Goal: Book appointment/travel/reservation

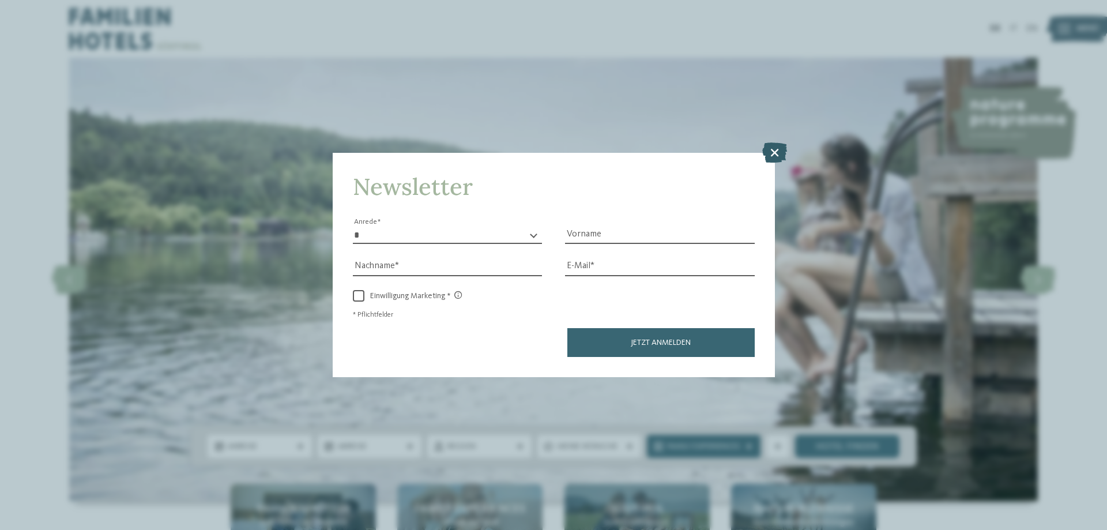
click at [769, 153] on icon at bounding box center [774, 152] width 25 height 20
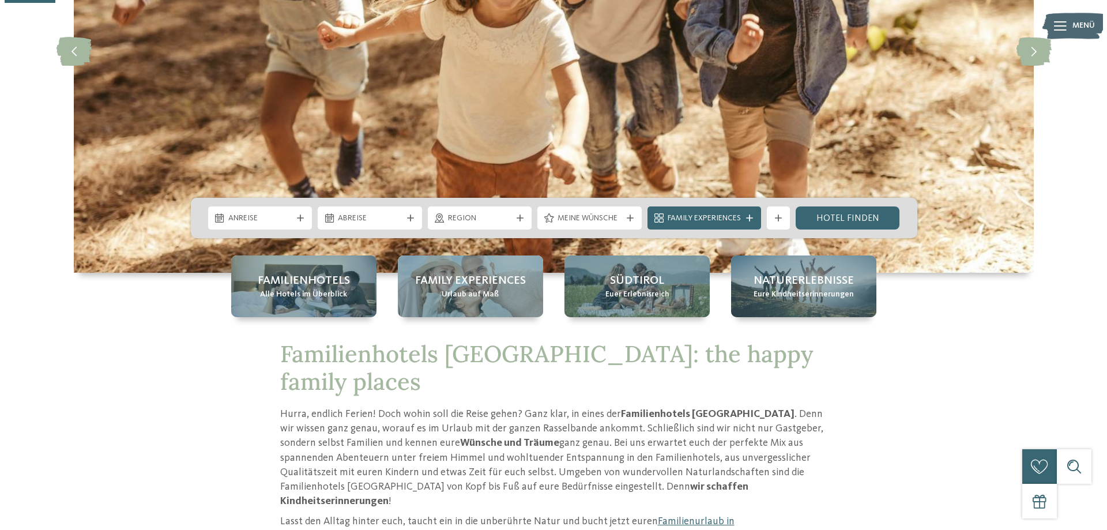
scroll to position [231, 0]
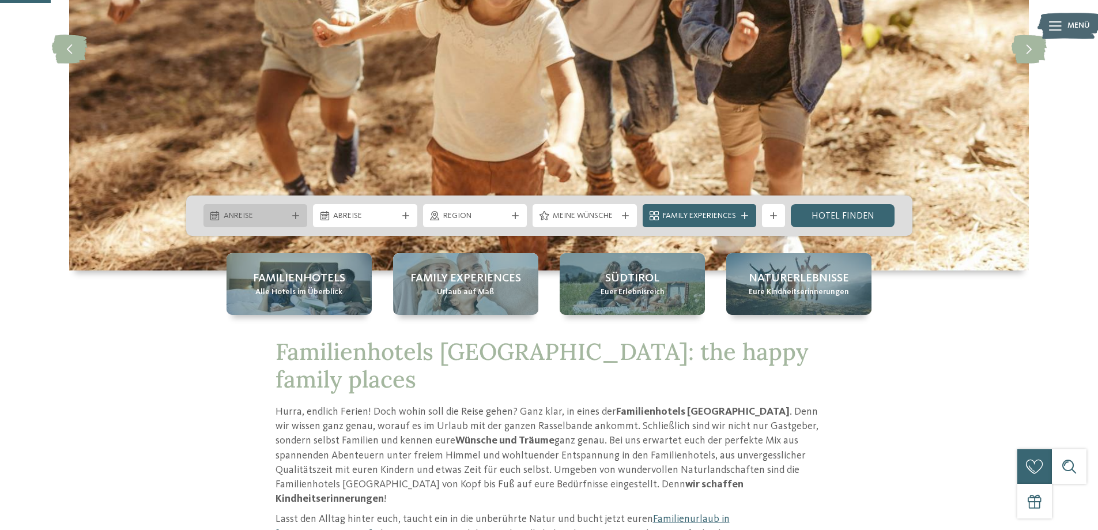
click at [244, 217] on span "Anreise" at bounding box center [256, 216] width 64 height 12
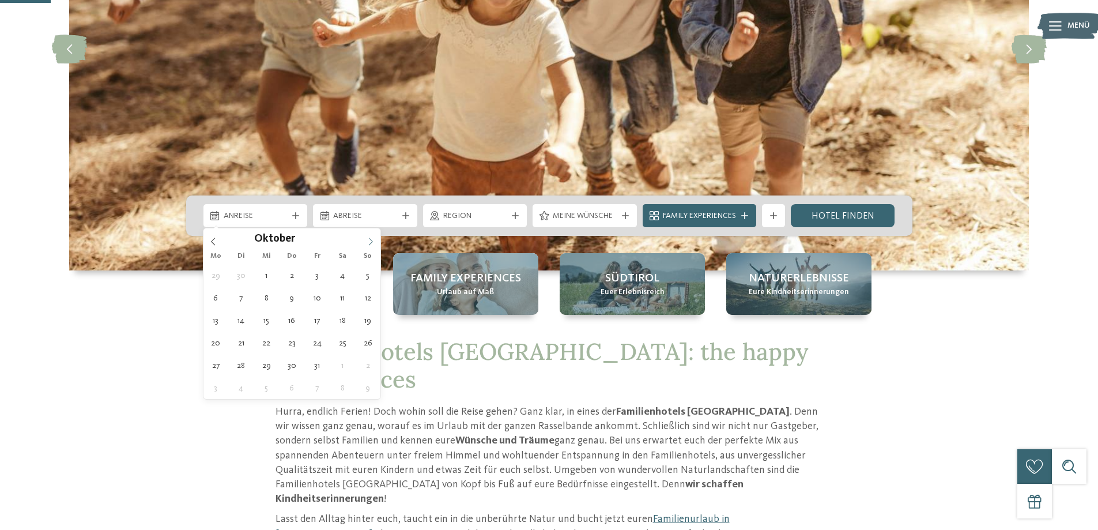
click at [368, 240] on icon at bounding box center [371, 241] width 8 height 8
click at [374, 237] on icon at bounding box center [371, 241] width 8 height 8
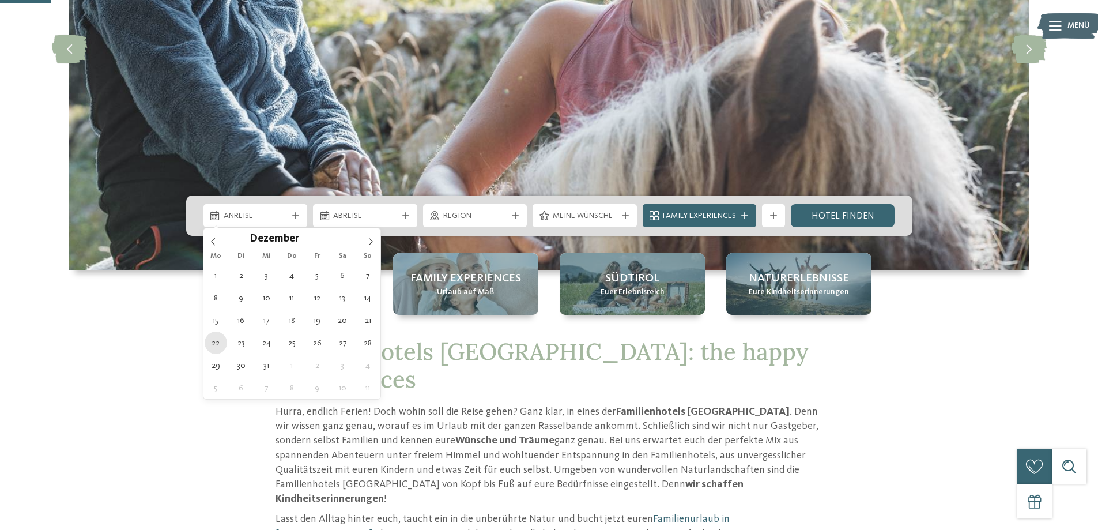
type div "22.12.2025"
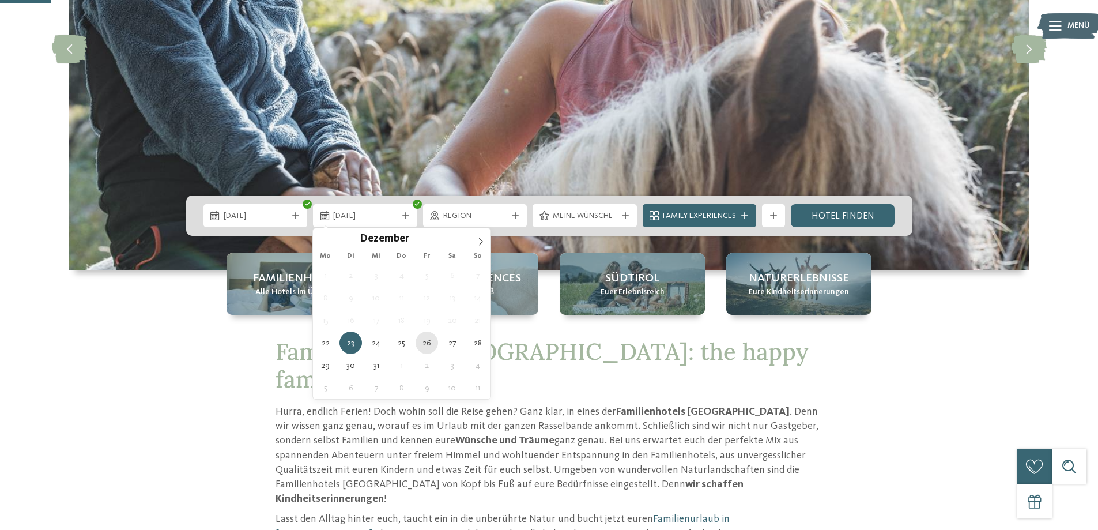
type div "26.12.2025"
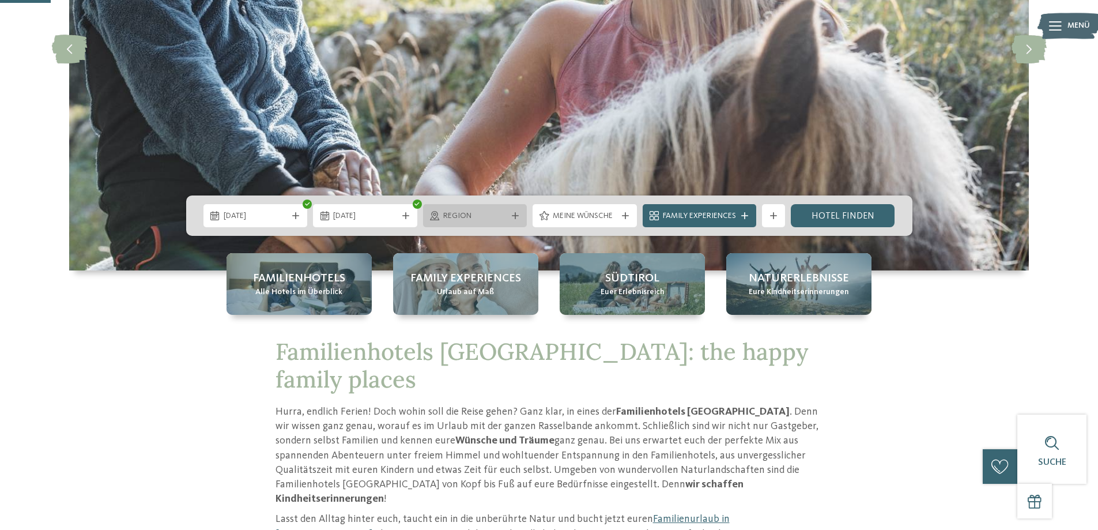
click at [473, 214] on span "Region" at bounding box center [475, 216] width 64 height 12
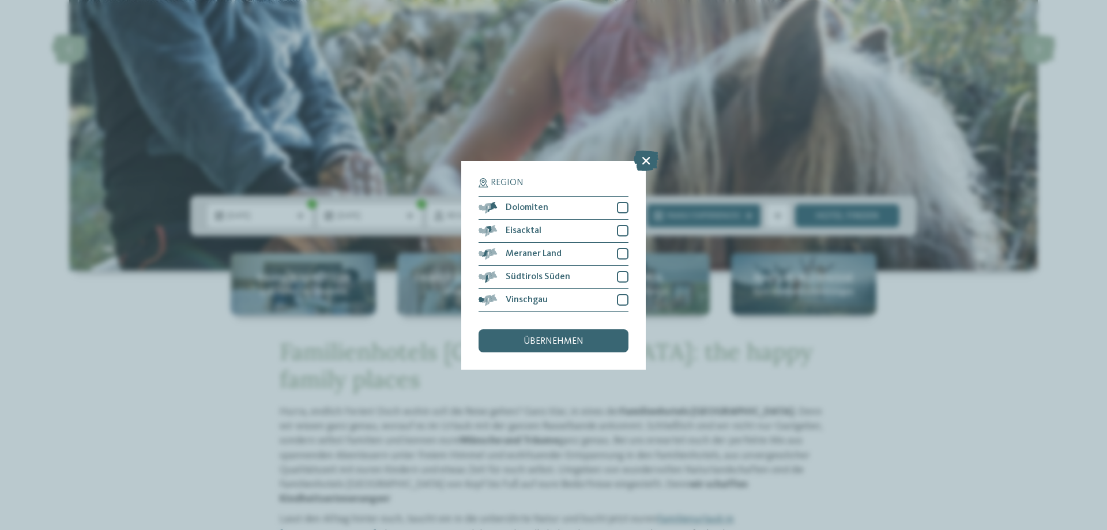
click at [659, 157] on div "Region Dolomiten" at bounding box center [553, 265] width 1107 height 530
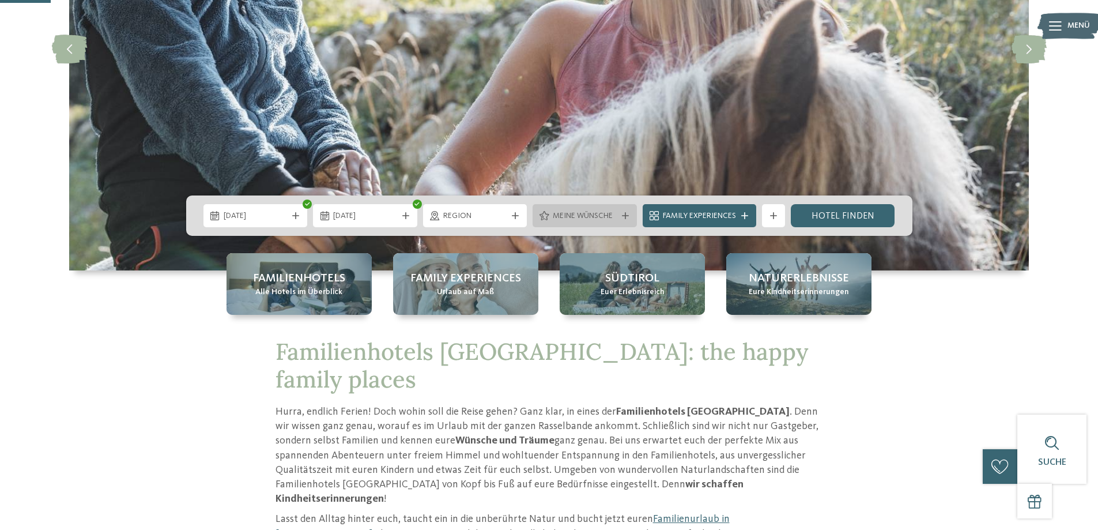
click at [550, 216] on div "Meine Wünsche" at bounding box center [585, 215] width 70 height 13
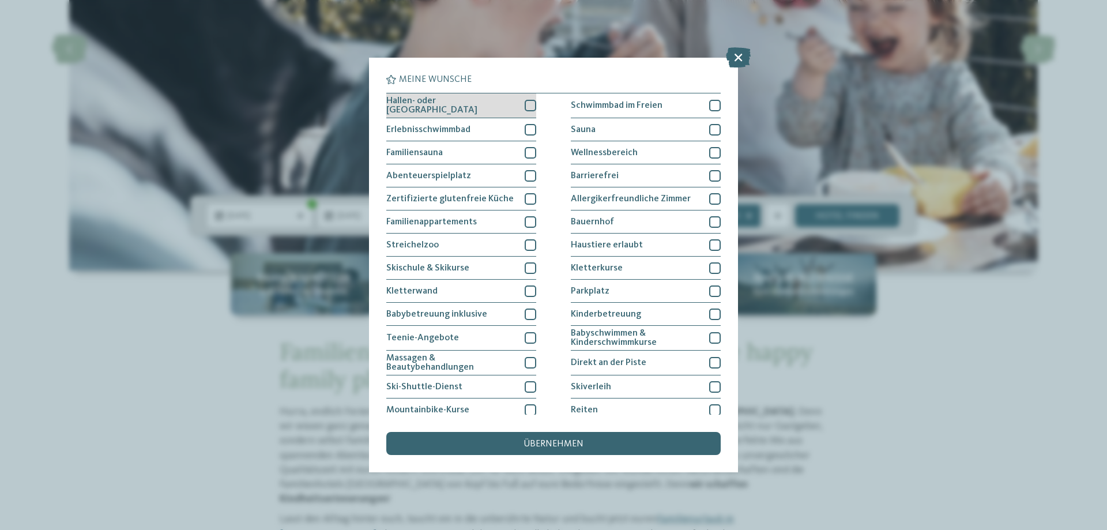
click at [527, 103] on div at bounding box center [531, 106] width 12 height 12
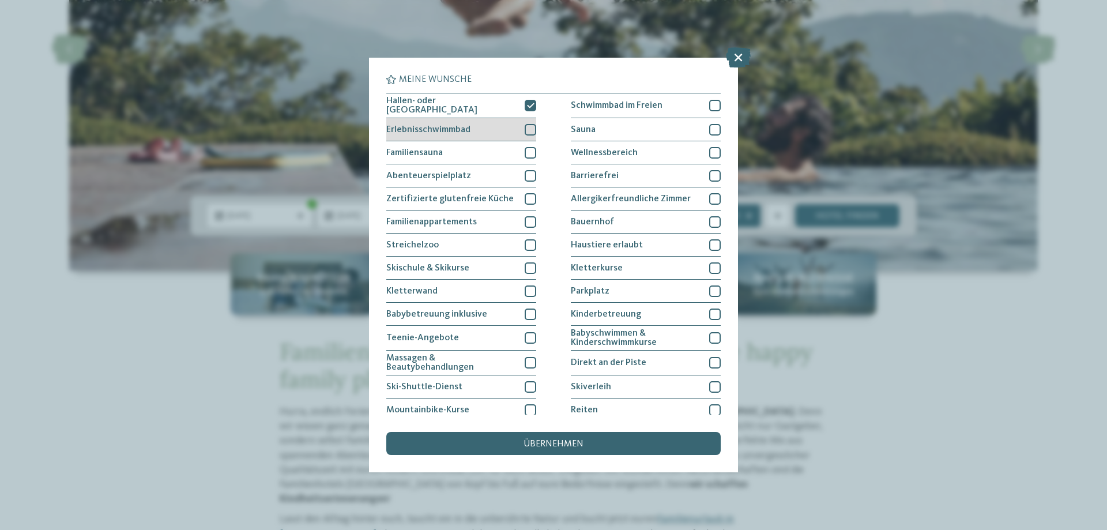
click at [525, 125] on div at bounding box center [531, 130] width 12 height 12
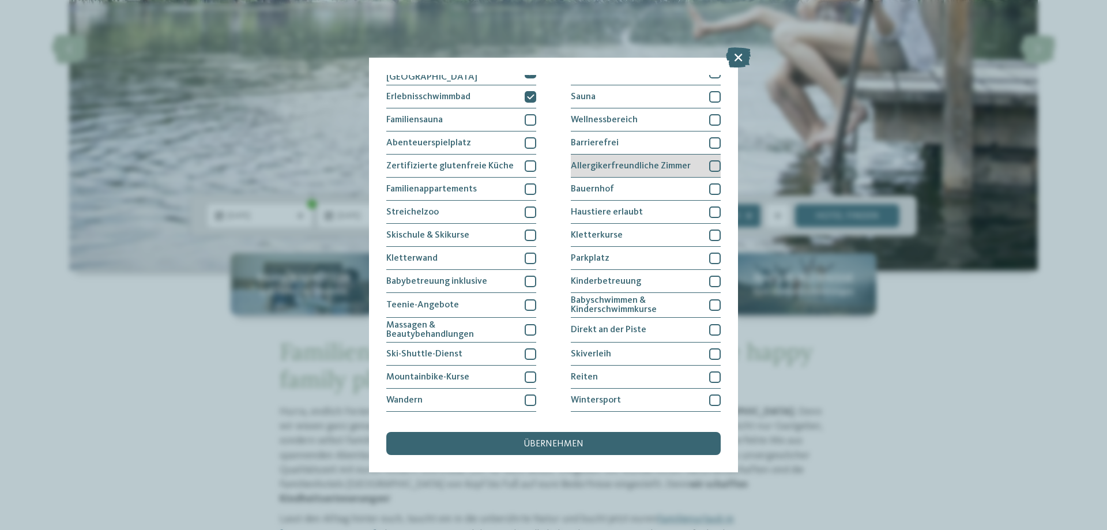
scroll to position [0, 0]
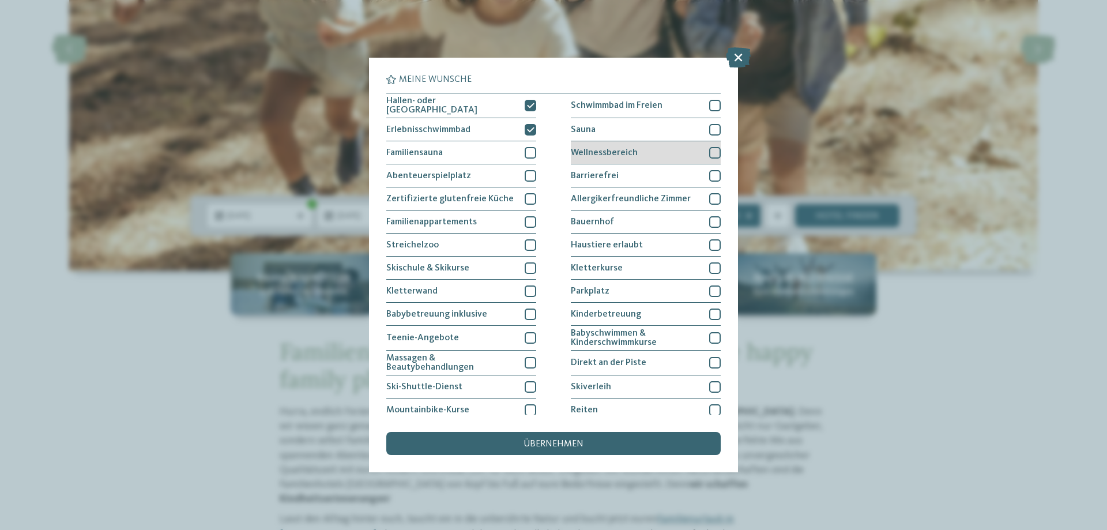
click at [709, 149] on div at bounding box center [715, 153] width 12 height 12
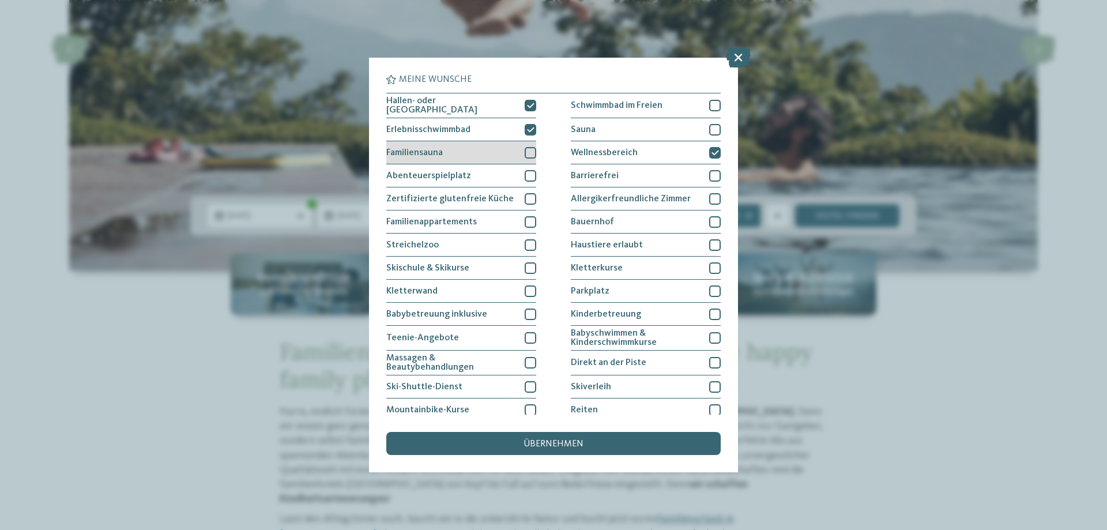
click at [527, 149] on div at bounding box center [531, 153] width 12 height 12
click at [549, 442] on span "übernehmen" at bounding box center [553, 443] width 60 height 9
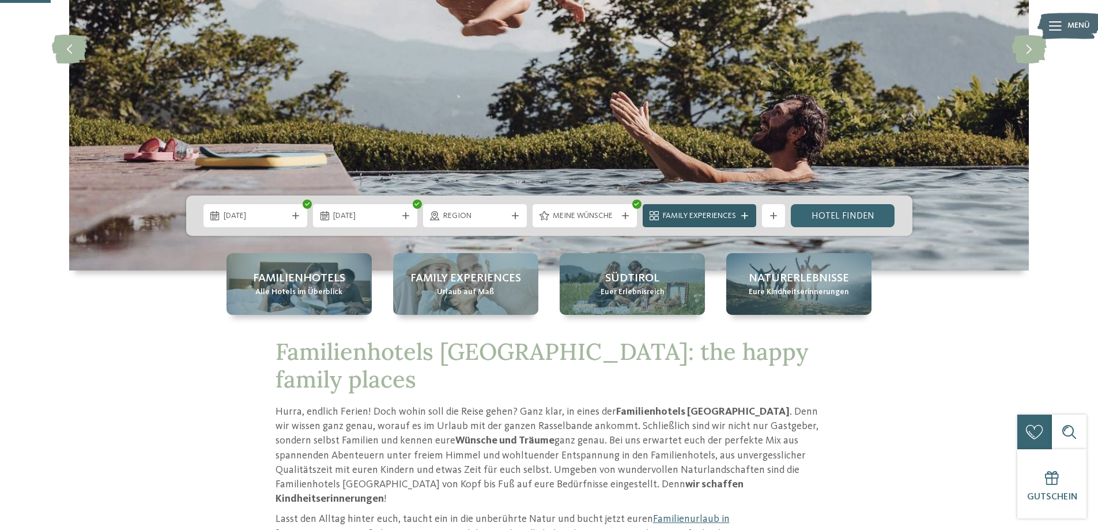
click at [736, 216] on span "Family Experiences" at bounding box center [699, 216] width 73 height 12
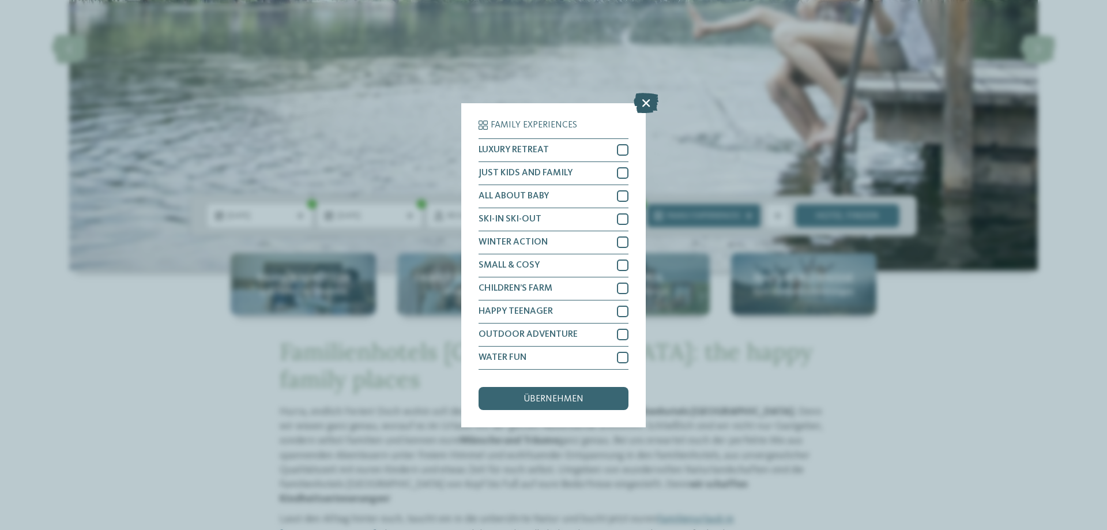
click at [643, 95] on icon at bounding box center [645, 102] width 25 height 20
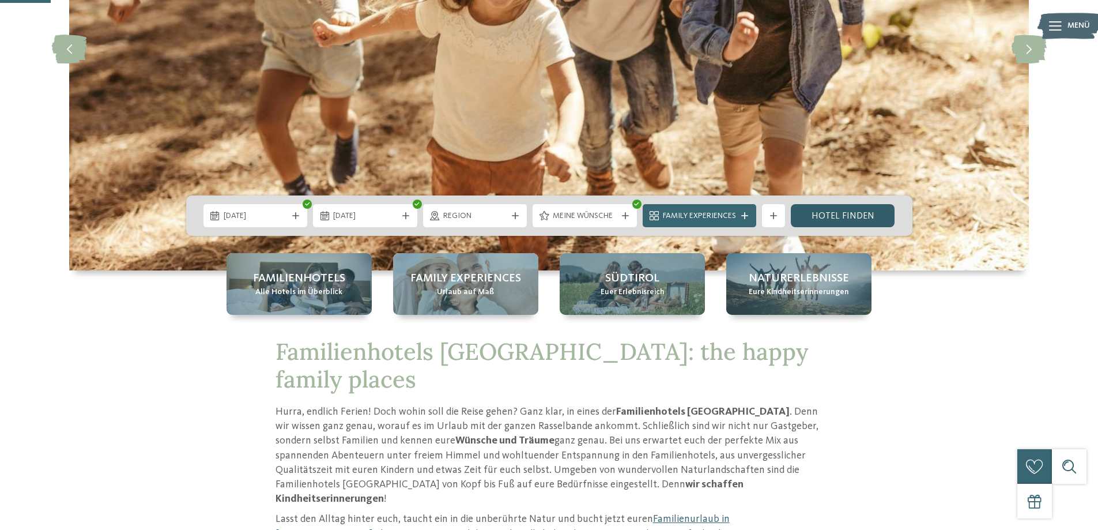
click at [835, 208] on link "Hotel finden" at bounding box center [843, 215] width 104 height 23
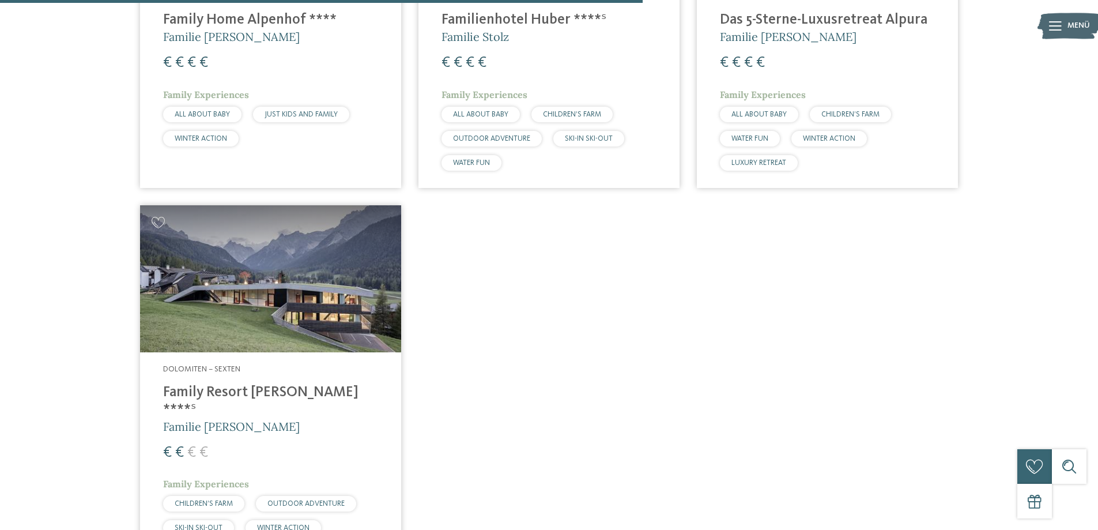
scroll to position [1009, 0]
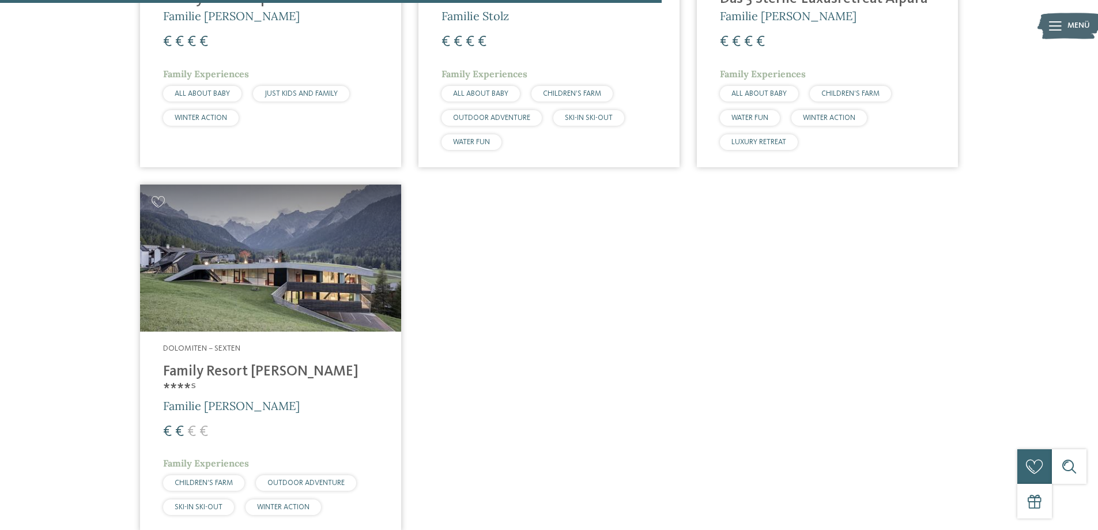
click at [224, 378] on h4 "Family Resort [PERSON_NAME] ****ˢ" at bounding box center [270, 380] width 215 height 35
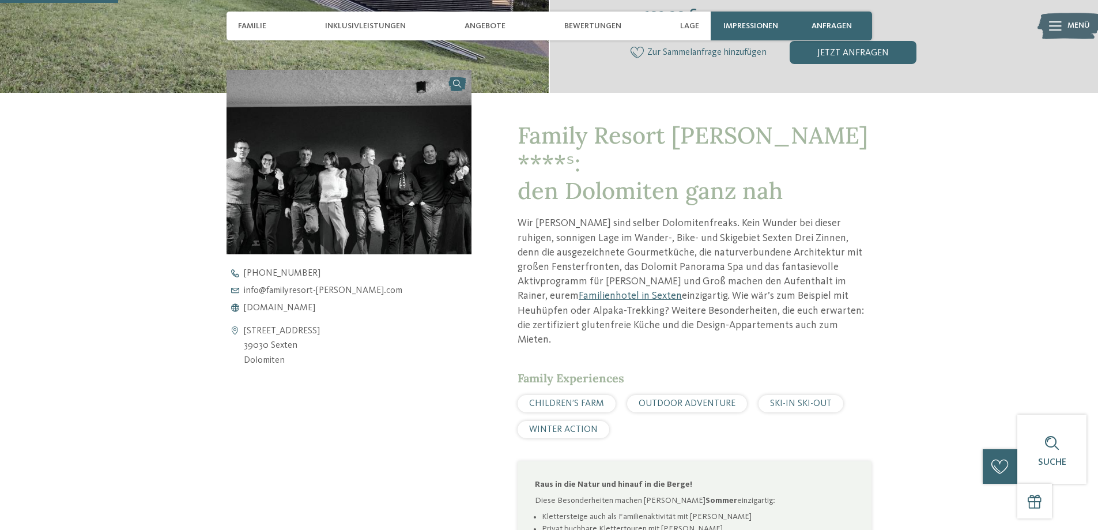
scroll to position [519, 0]
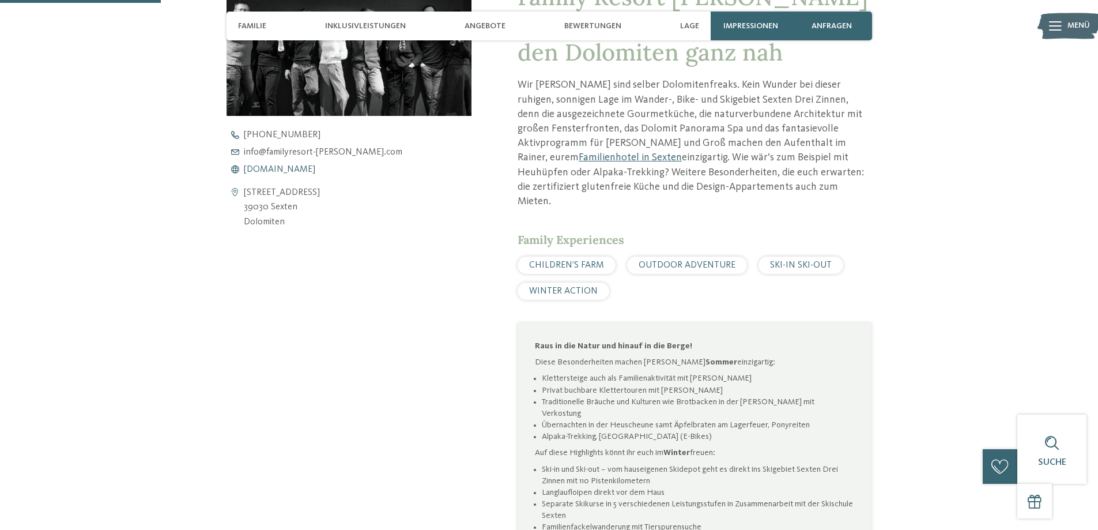
click at [271, 166] on span "[DOMAIN_NAME]" at bounding box center [279, 169] width 71 height 9
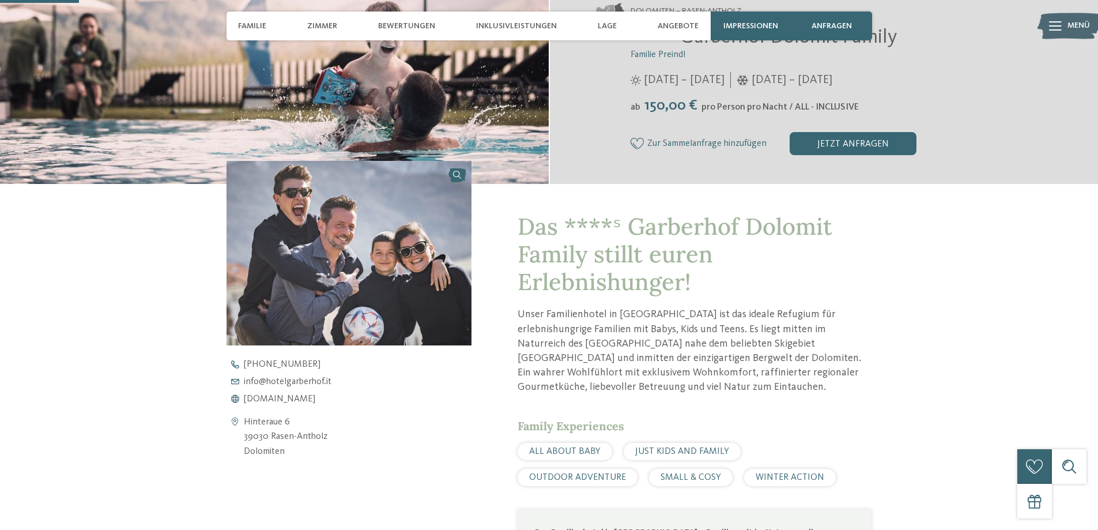
scroll to position [346, 0]
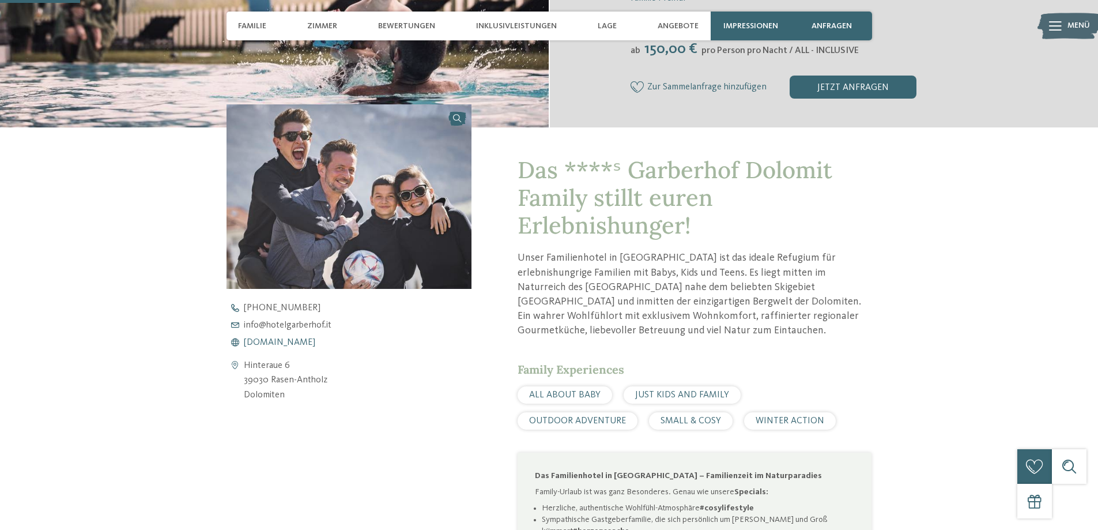
click at [289, 339] on span "www.hotelgarberhof.it" at bounding box center [279, 342] width 71 height 9
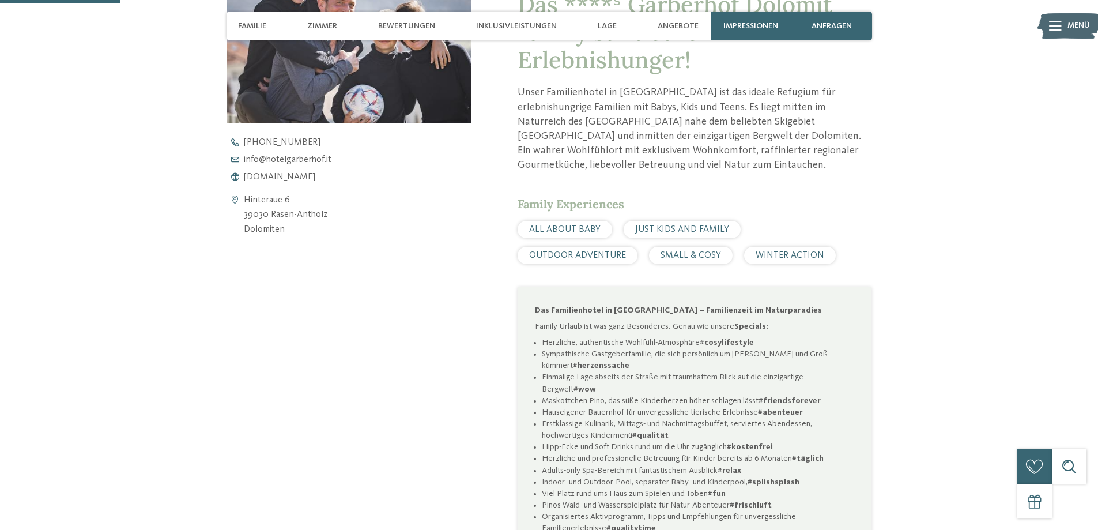
scroll to position [519, 0]
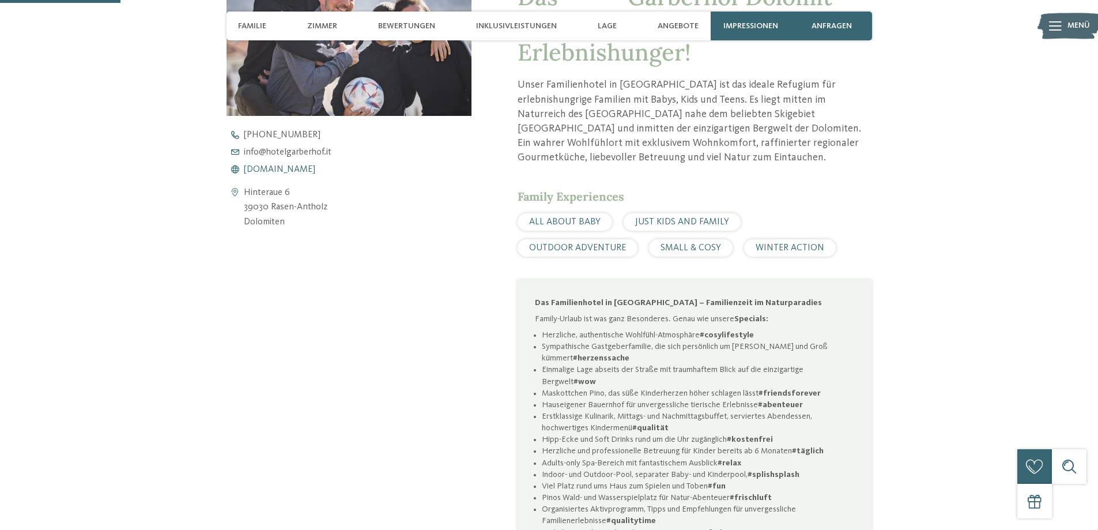
click at [285, 166] on span "www.hotelgarberhof.it" at bounding box center [279, 169] width 71 height 9
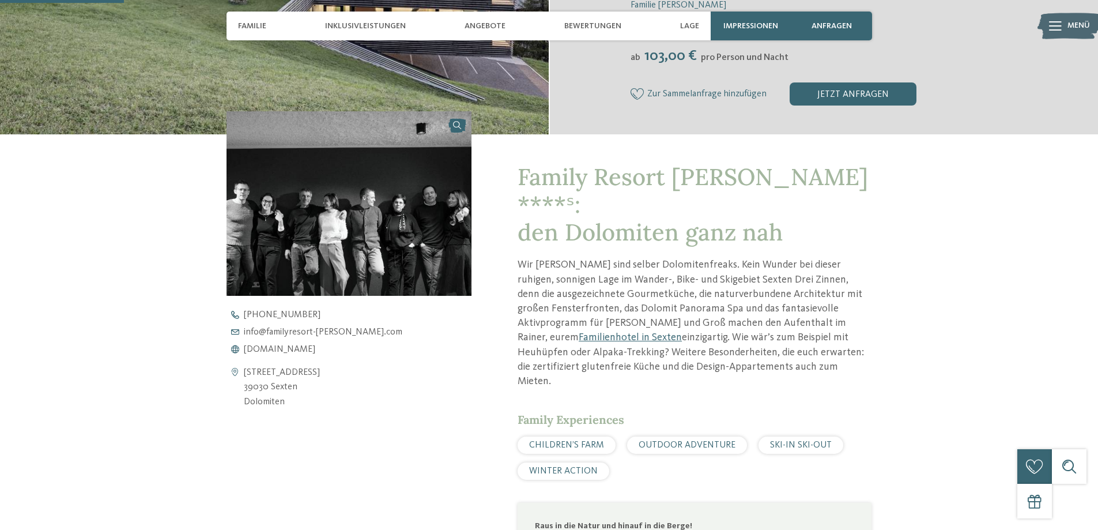
scroll to position [403, 0]
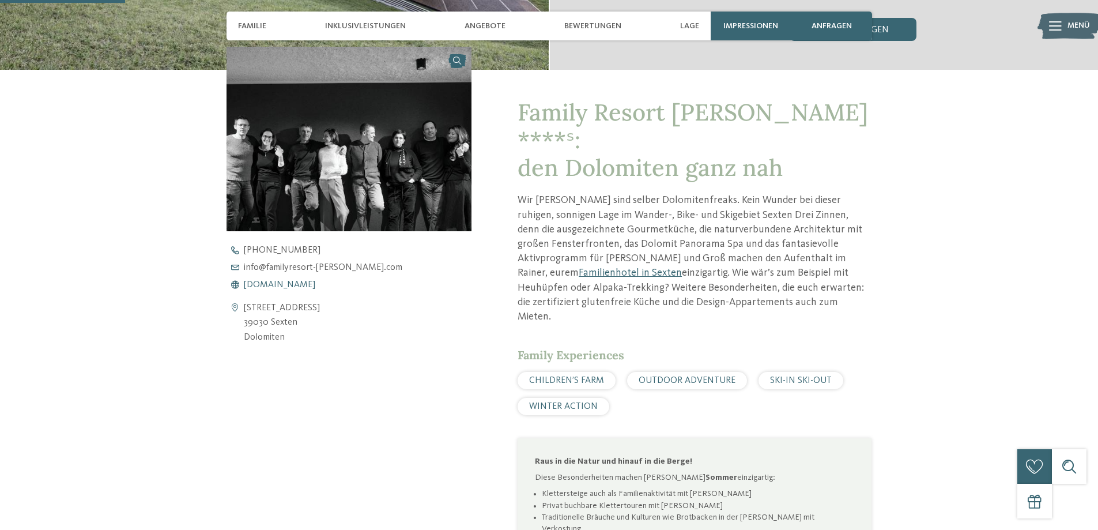
click at [273, 283] on span "[DOMAIN_NAME]" at bounding box center [279, 284] width 71 height 9
